Goal: Information Seeking & Learning: Understand process/instructions

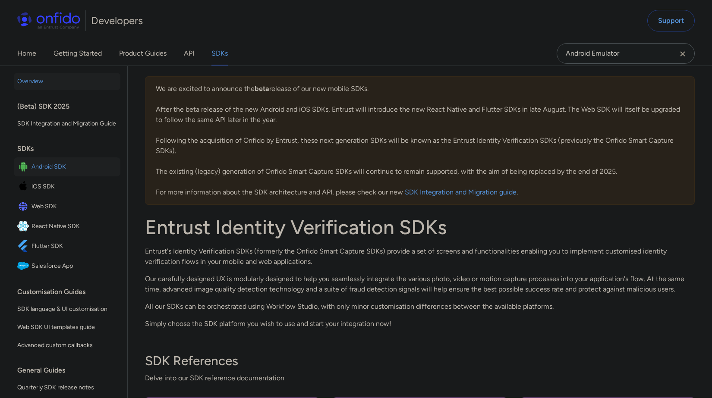
click at [54, 173] on span "Android SDK" at bounding box center [74, 167] width 85 height 12
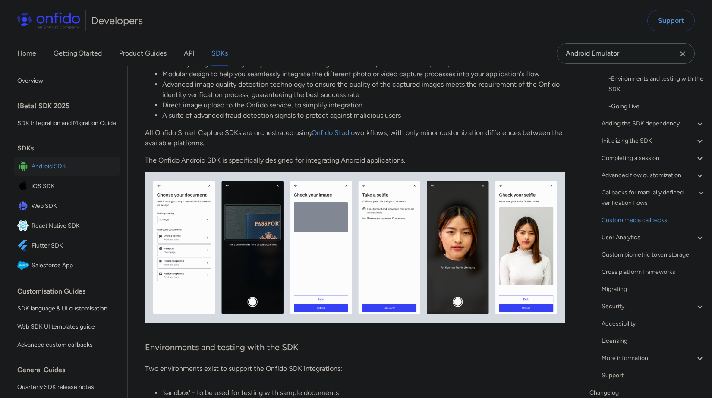
scroll to position [73, 0]
click at [642, 144] on div "Initializing the SDK" at bounding box center [654, 143] width 104 height 10
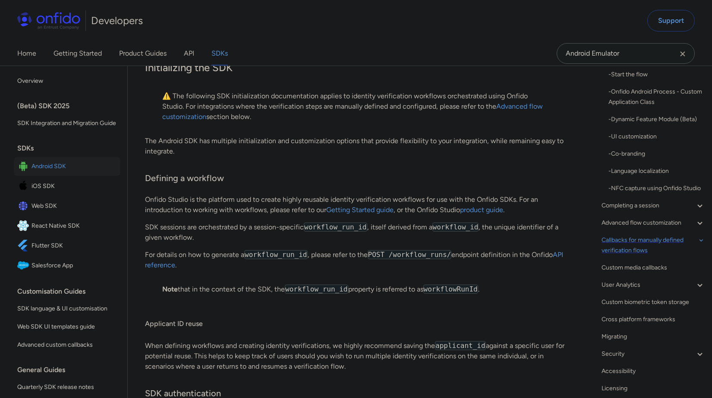
scroll to position [181, 0]
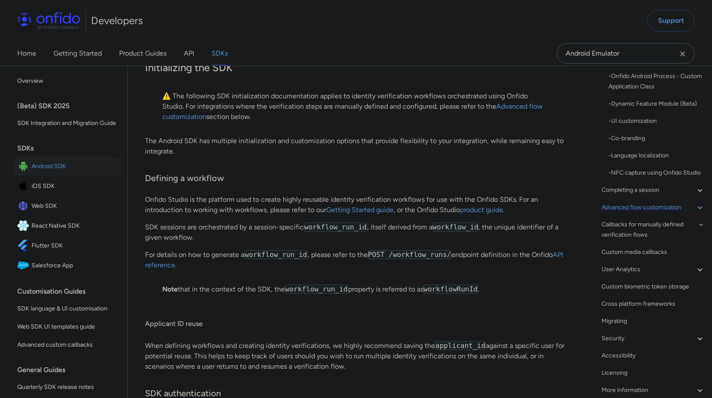
click at [654, 213] on div "Advanced flow customization" at bounding box center [654, 207] width 104 height 10
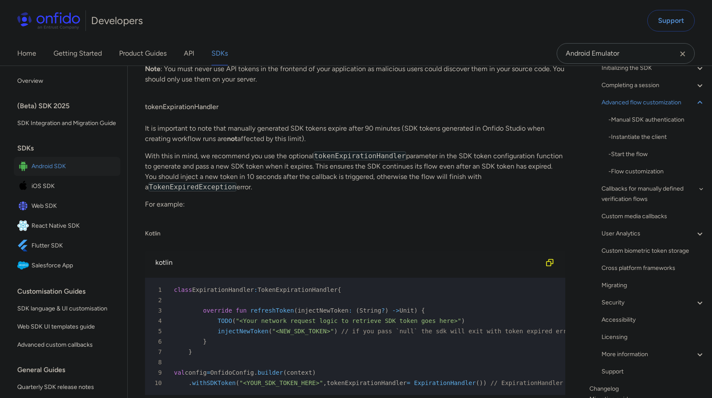
scroll to position [68, 0]
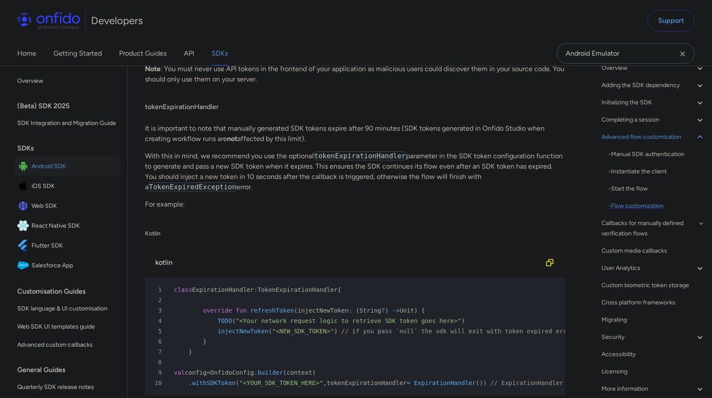
click at [622, 209] on div "- Flow customization" at bounding box center [657, 206] width 97 height 10
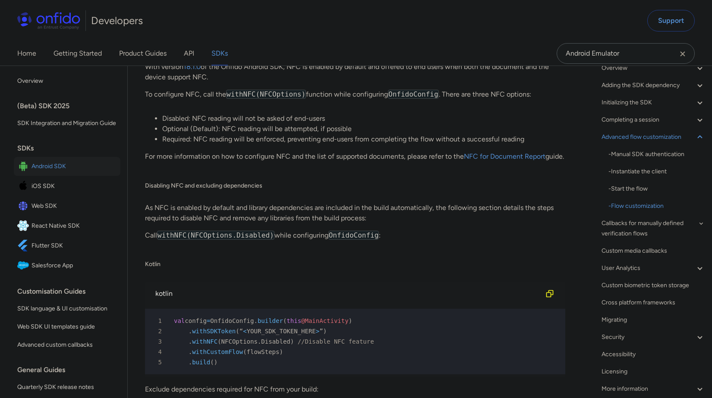
scroll to position [12635, 0]
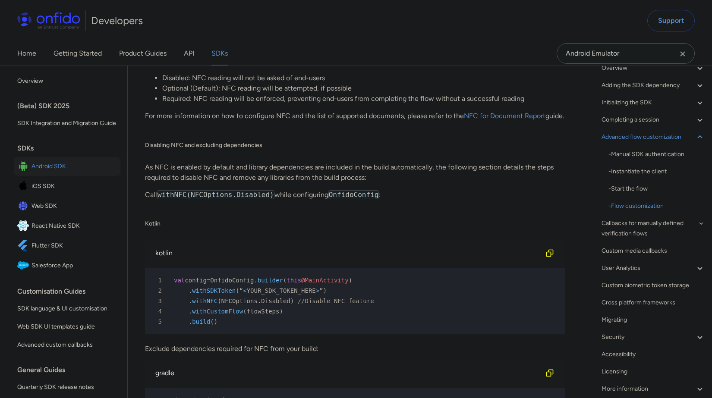
drag, startPoint x: 147, startPoint y: 167, endPoint x: 398, endPoint y: 213, distance: 255.0
drag, startPoint x: 310, startPoint y: 199, endPoint x: 142, endPoint y: 177, distance: 169.0
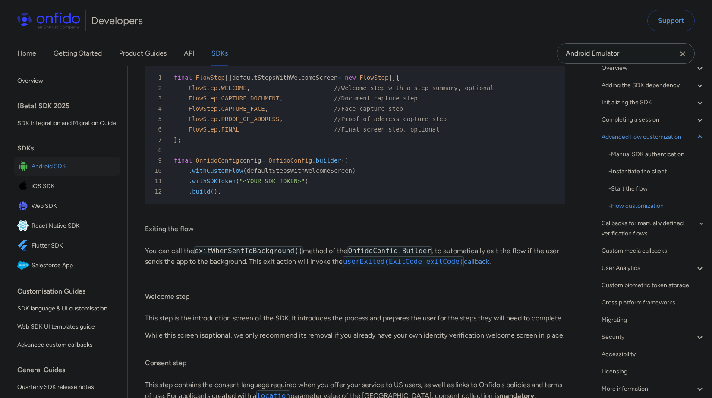
scroll to position [9024, 0]
drag, startPoint x: 281, startPoint y: 345, endPoint x: 188, endPoint y: 347, distance: 92.4
click at [188, 124] on div "5 FlowStep . PROOF_OF_ADDRESS , //Proof of address capture step" at bounding box center [350, 119] width 405 height 10
copy div "FlowStep . PROOF_OF_ADDRESS"
click at [283, 133] on span at bounding box center [287, 129] width 95 height 7
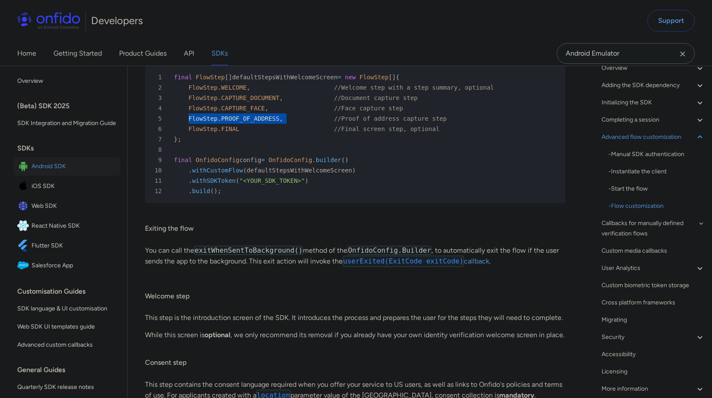
drag, startPoint x: 286, startPoint y: 348, endPoint x: 187, endPoint y: 348, distance: 98.9
click at [187, 124] on div "5 FlowStep . PROOF_OF_ADDRESS , //Proof of address capture step" at bounding box center [350, 119] width 405 height 10
copy div "FlowStep . PROOF_OF_ADDRESS ,"
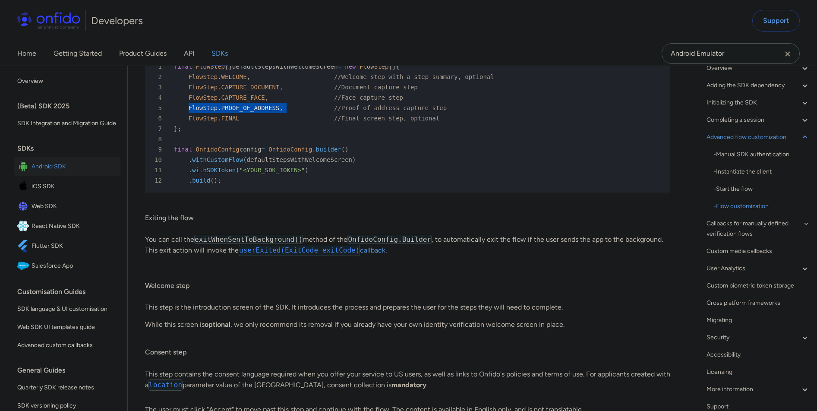
scroll to position [69, 0]
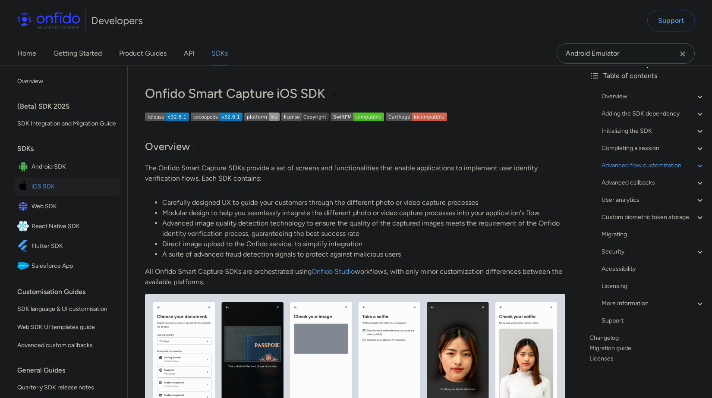
scroll to position [51, 0]
click at [642, 161] on div "Advanced flow customization" at bounding box center [654, 166] width 104 height 10
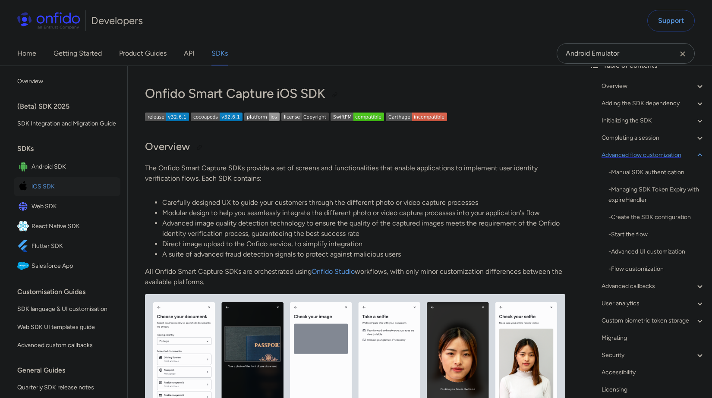
scroll to position [7372, 0]
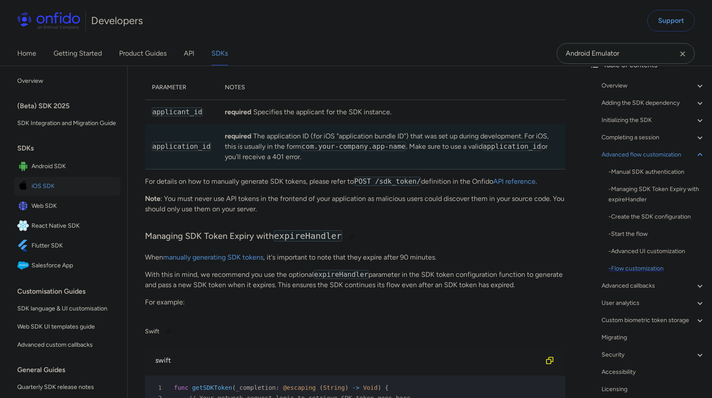
click at [624, 270] on div "- Flow customization" at bounding box center [657, 269] width 97 height 10
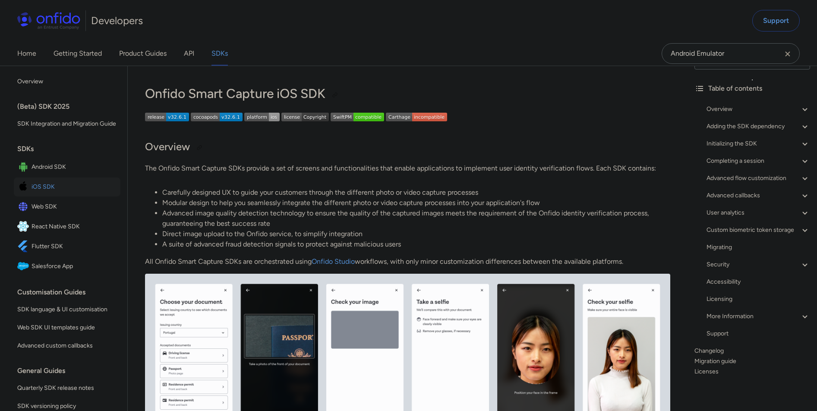
scroll to position [38, 0]
